Goal: Information Seeking & Learning: Learn about a topic

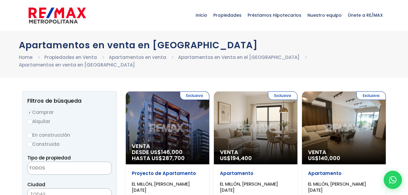
select select
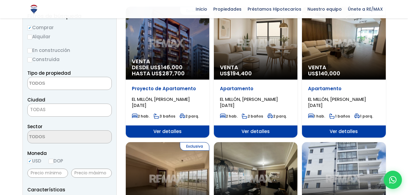
scroll to position [85, 0]
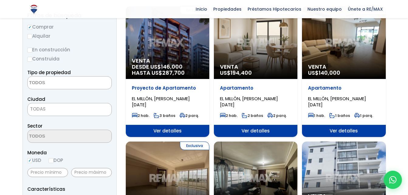
click at [255, 50] on div "Exclusiva Venta US$ 194,400" at bounding box center [256, 42] width 84 height 73
click at [237, 85] on p "Apartamento" at bounding box center [255, 88] width 71 height 6
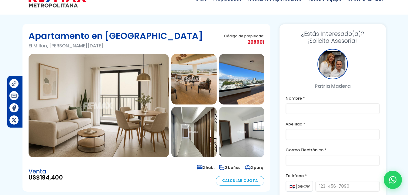
scroll to position [16, 0]
click at [143, 99] on img at bounding box center [99, 105] width 141 height 103
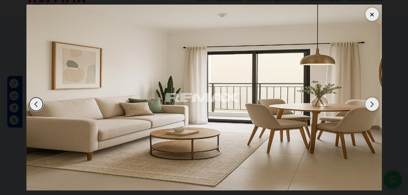
click at [372, 104] on div "Next slide" at bounding box center [372, 104] width 13 height 13
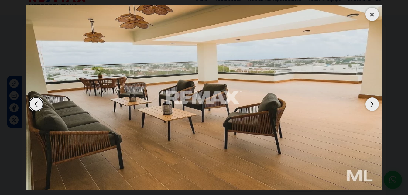
click at [372, 104] on div "Next slide" at bounding box center [372, 104] width 13 height 13
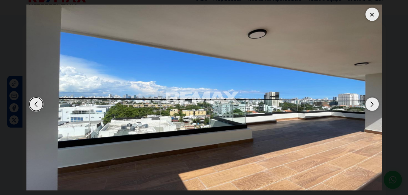
click at [372, 104] on div "Next slide" at bounding box center [372, 104] width 13 height 13
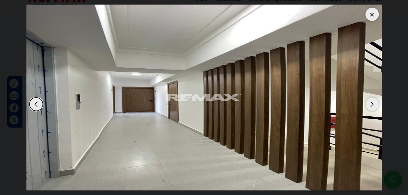
click at [372, 104] on div "Next slide" at bounding box center [372, 104] width 13 height 13
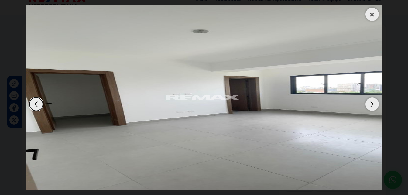
click at [372, 104] on div "Next slide" at bounding box center [372, 104] width 13 height 13
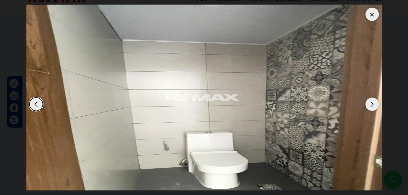
click at [372, 104] on div "Next slide" at bounding box center [372, 104] width 13 height 13
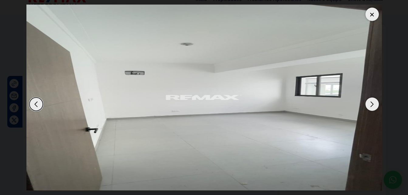
click at [372, 104] on div "Next slide" at bounding box center [372, 104] width 13 height 13
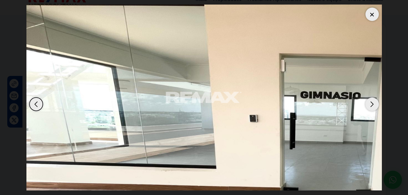
click at [372, 104] on div "Next slide" at bounding box center [372, 104] width 13 height 13
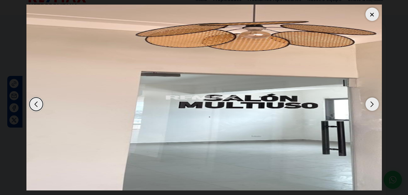
click at [372, 104] on div "Next slide" at bounding box center [372, 104] width 13 height 13
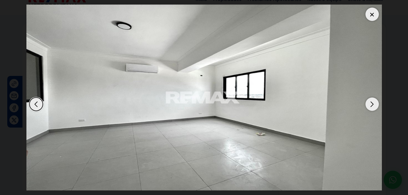
click at [372, 104] on div "Next slide" at bounding box center [372, 104] width 13 height 13
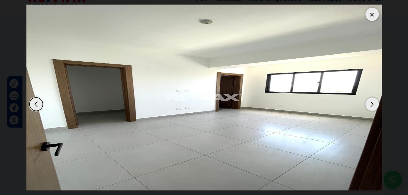
click at [372, 104] on div "Next slide" at bounding box center [372, 104] width 13 height 13
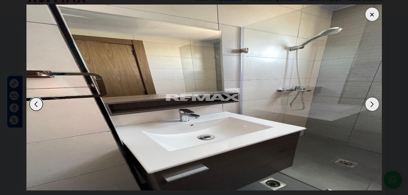
click at [372, 104] on div "Next slide" at bounding box center [372, 104] width 13 height 13
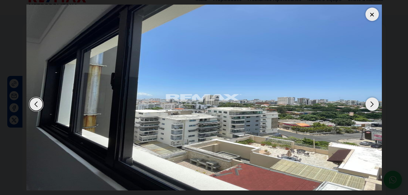
click at [372, 104] on div "Next slide" at bounding box center [372, 104] width 13 height 13
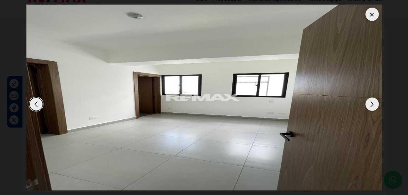
click at [372, 104] on div "Next slide" at bounding box center [372, 104] width 13 height 13
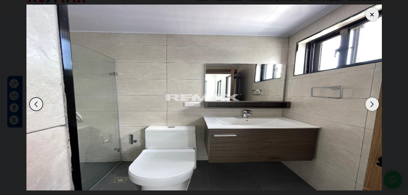
click at [372, 104] on div "Next slide" at bounding box center [372, 104] width 13 height 13
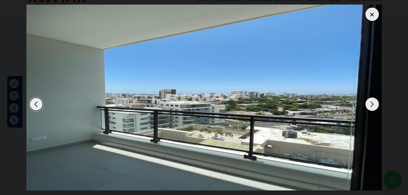
click at [372, 104] on div "Next slide" at bounding box center [372, 104] width 13 height 13
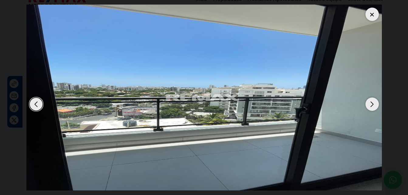
click at [372, 104] on div "Next slide" at bounding box center [372, 104] width 13 height 13
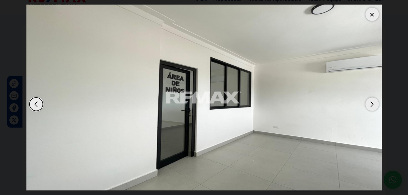
click at [372, 104] on div "Next slide" at bounding box center [372, 104] width 13 height 13
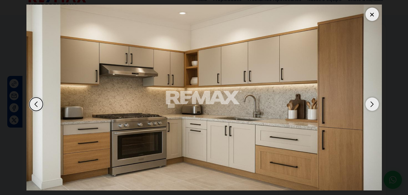
click at [372, 104] on div "Next slide" at bounding box center [372, 104] width 13 height 13
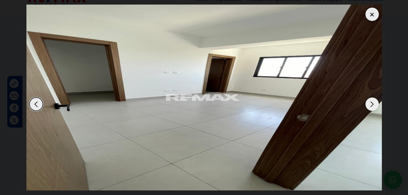
click at [372, 104] on div "Next slide" at bounding box center [372, 104] width 13 height 13
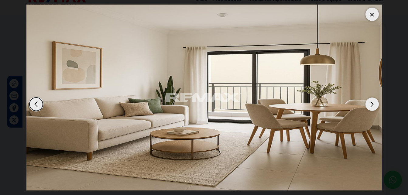
click at [372, 104] on div "Next slide" at bounding box center [372, 104] width 13 height 13
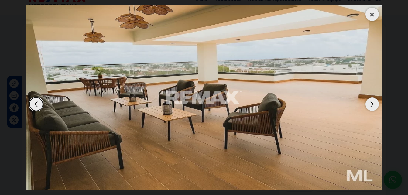
click at [377, 13] on div at bounding box center [372, 14] width 13 height 13
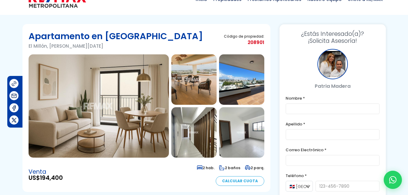
click at [314, 66] on div "Patria Madera" at bounding box center [333, 69] width 94 height 41
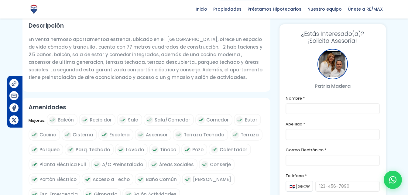
scroll to position [201, 0]
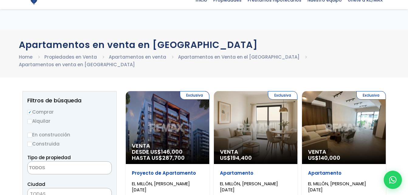
select select
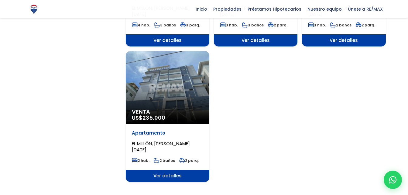
scroll to position [730, 0]
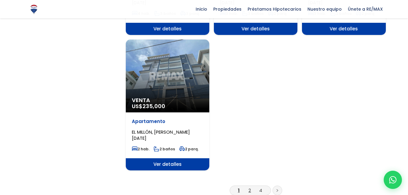
click at [250, 187] on link "2" at bounding box center [250, 190] width 2 height 6
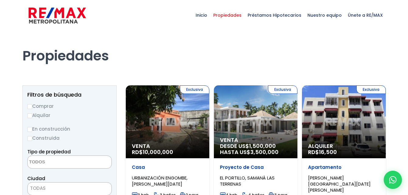
select select
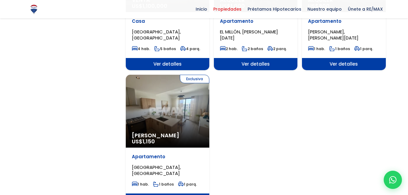
scroll to position [730, 0]
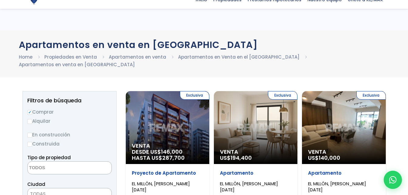
select select
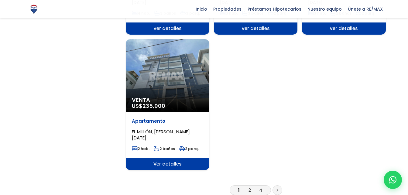
scroll to position [730, 0]
